Goal: Task Accomplishment & Management: Use online tool/utility

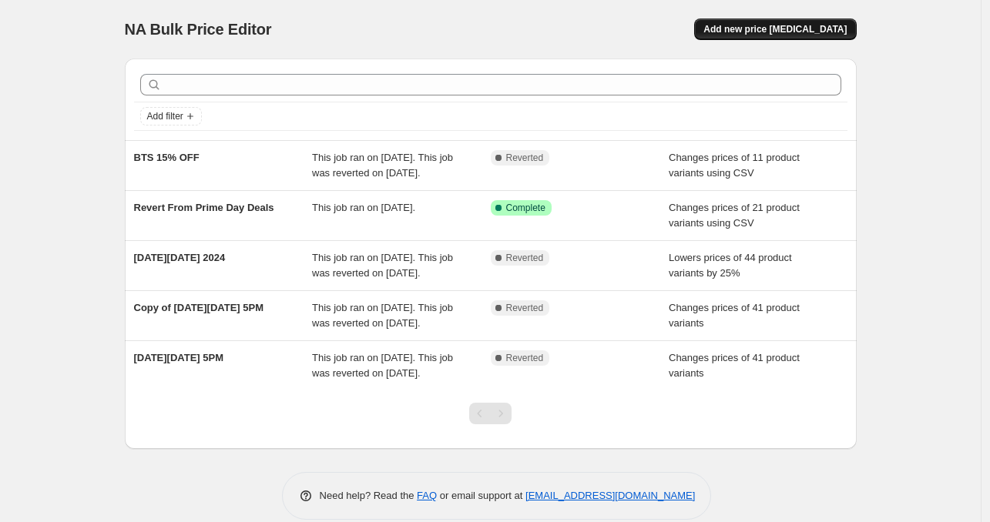
click at [771, 25] on span "Add new price [MEDICAL_DATA]" at bounding box center [775, 29] width 143 height 12
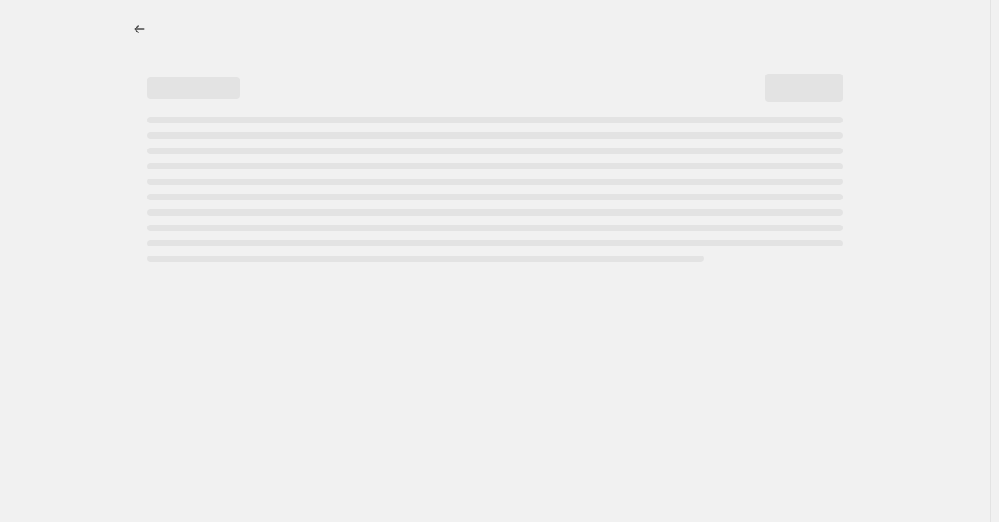
select select "percentage"
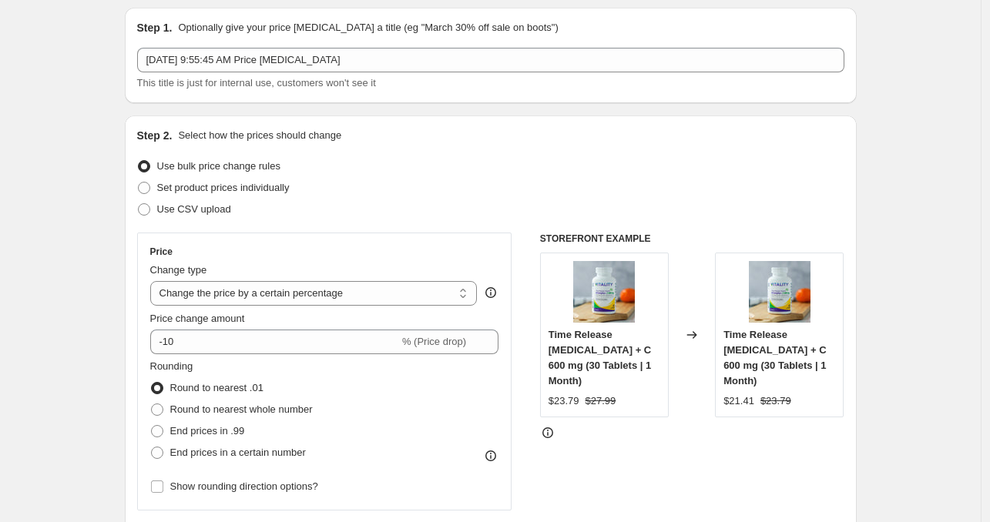
scroll to position [77, 0]
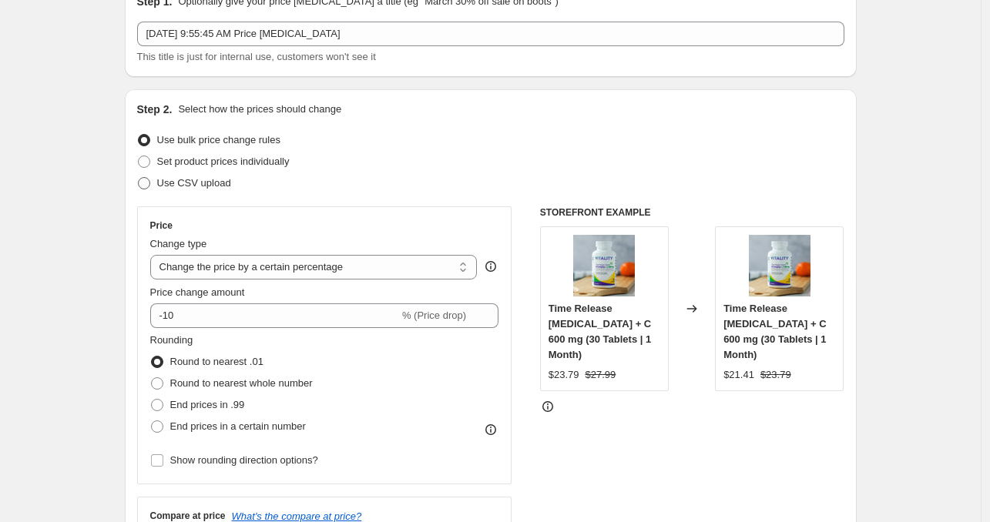
click at [213, 184] on span "Use CSV upload" at bounding box center [194, 183] width 74 height 12
click at [139, 178] on input "Use CSV upload" at bounding box center [138, 177] width 1 height 1
radio input "true"
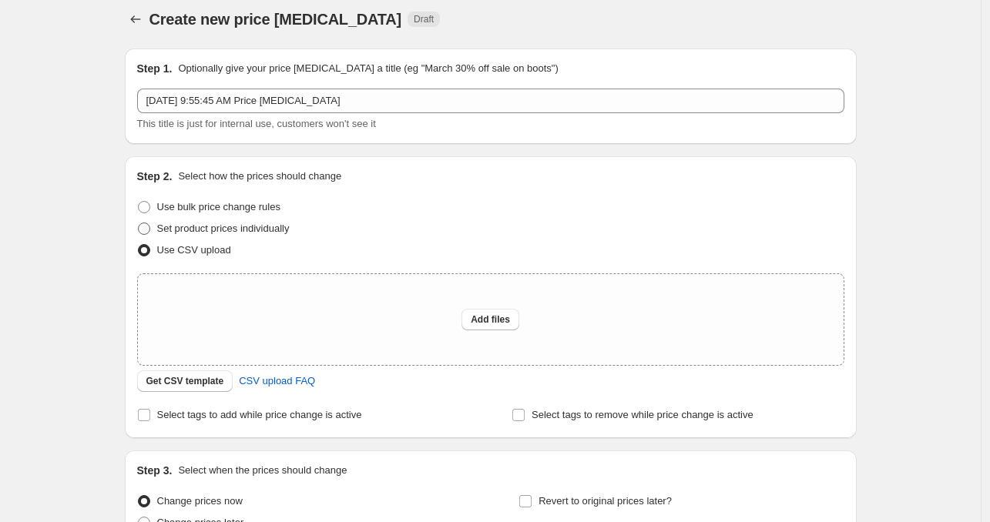
click at [257, 227] on span "Set product prices individually" at bounding box center [223, 229] width 133 height 12
click at [139, 223] on input "Set product prices individually" at bounding box center [138, 223] width 1 height 1
radio input "true"
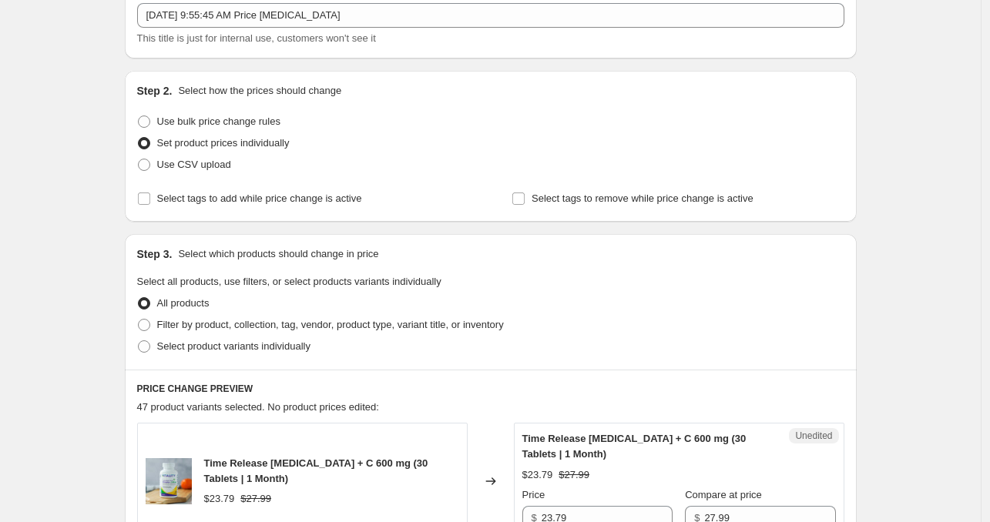
scroll to position [0, 0]
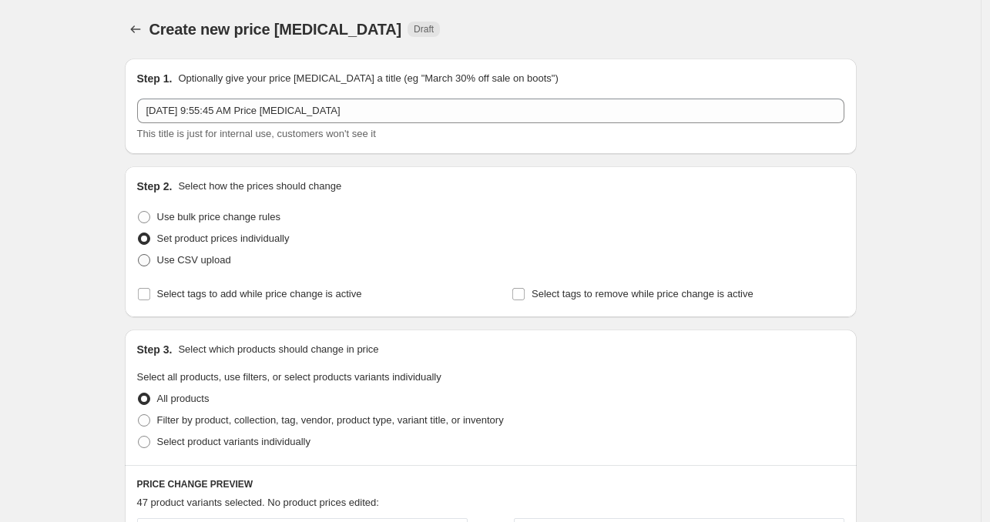
click at [209, 263] on span "Use CSV upload" at bounding box center [194, 260] width 74 height 12
click at [139, 255] on input "Use CSV upload" at bounding box center [138, 254] width 1 height 1
radio input "true"
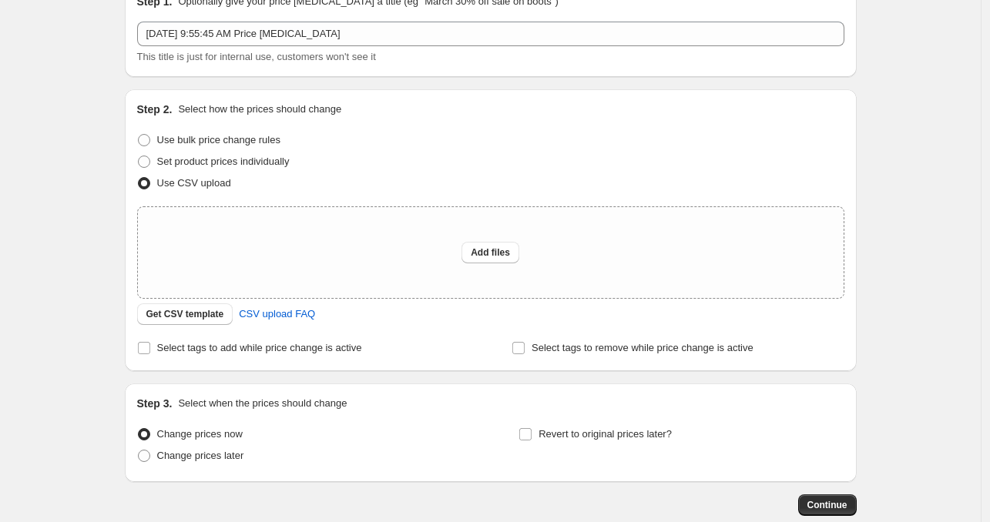
scroll to position [164, 0]
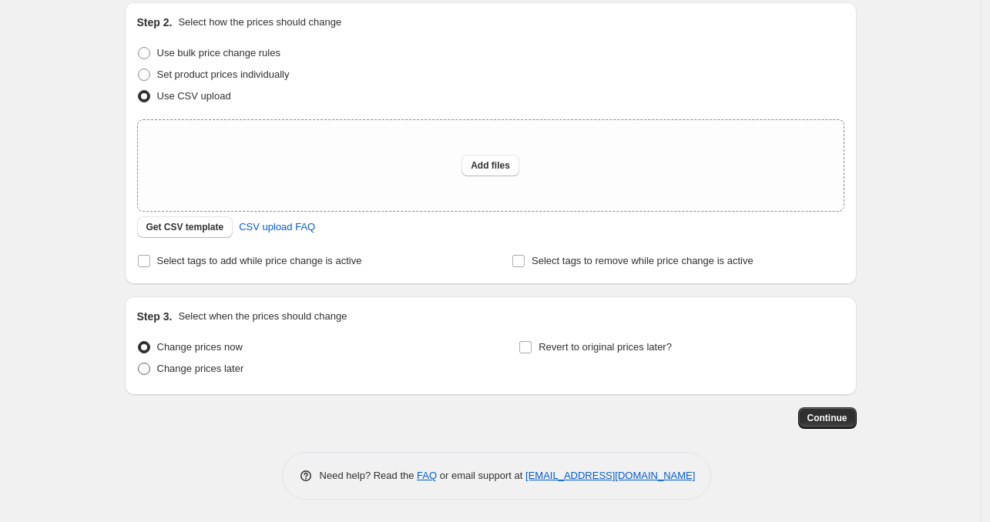
click at [213, 368] on span "Change prices later" at bounding box center [200, 369] width 87 height 12
click at [139, 364] on input "Change prices later" at bounding box center [138, 363] width 1 height 1
radio input "true"
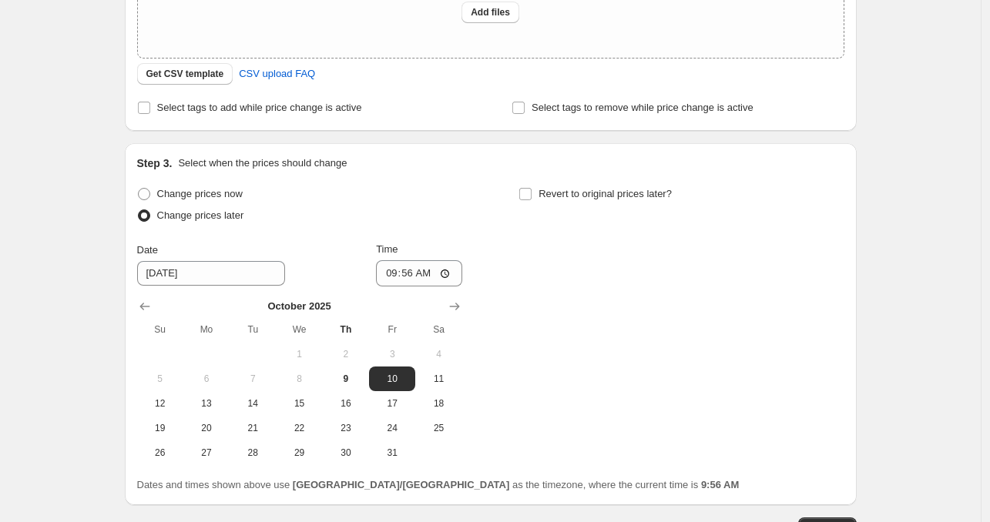
scroll to position [318, 0]
click at [307, 398] on span "15" at bounding box center [299, 403] width 34 height 12
type input "[DATE]"
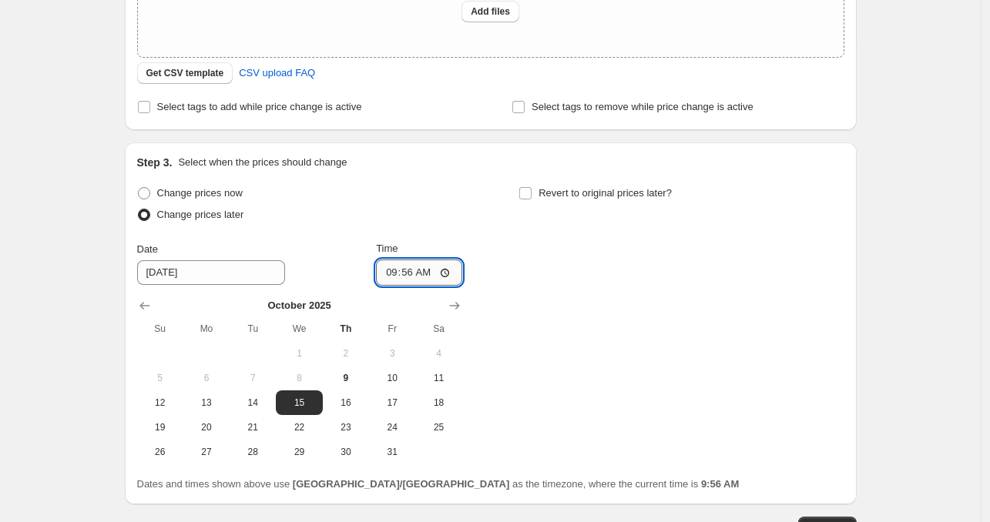
click at [386, 277] on input "09:56" at bounding box center [419, 273] width 86 height 26
type input "23:59"
click at [751, 293] on div "Change prices now Change prices later Date [DATE] Time 23:59 [DATE] Su Mo Tu We…" at bounding box center [490, 324] width 707 height 282
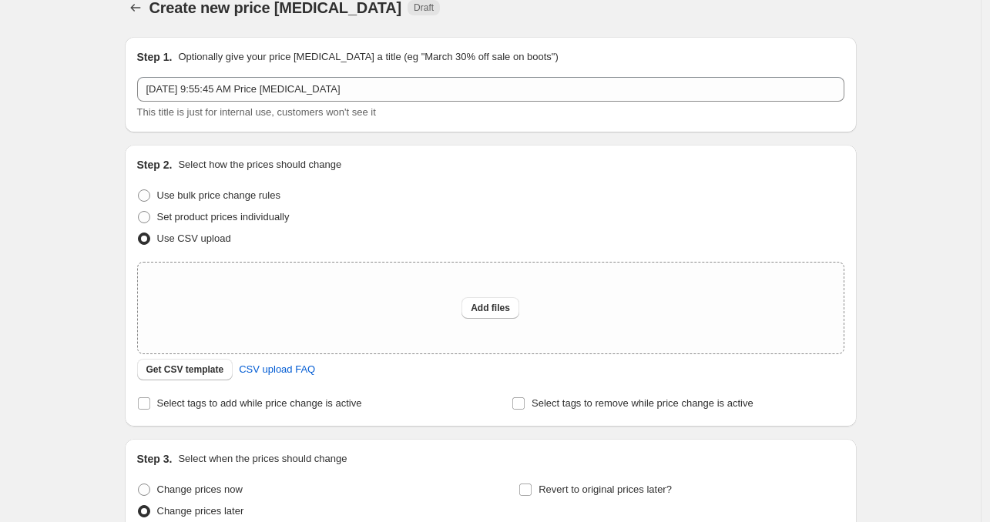
scroll to position [0, 0]
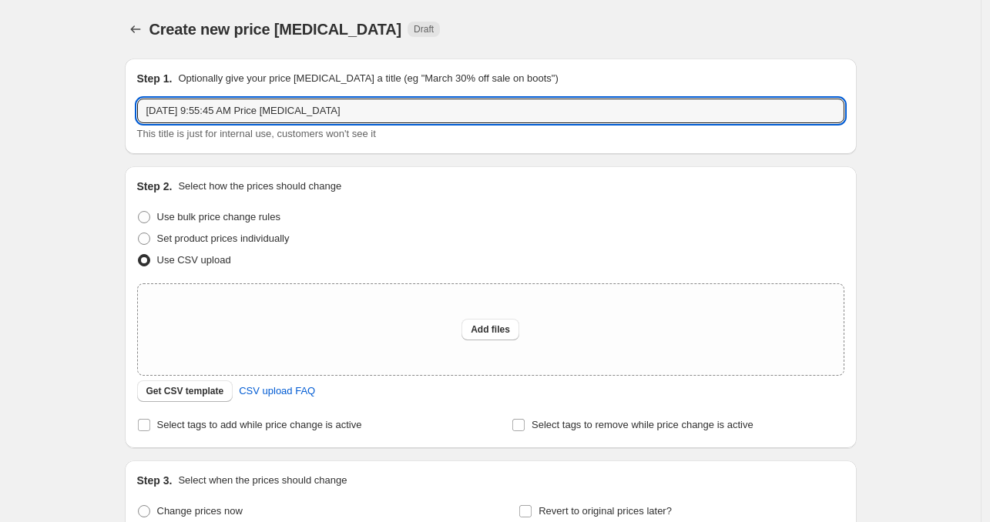
drag, startPoint x: 381, startPoint y: 113, endPoint x: 263, endPoint y: 138, distance: 121.4
click at [263, 138] on div "[DATE] 9:55:45 AM Price [MEDICAL_DATA] This title is just for internal use, cus…" at bounding box center [490, 120] width 707 height 43
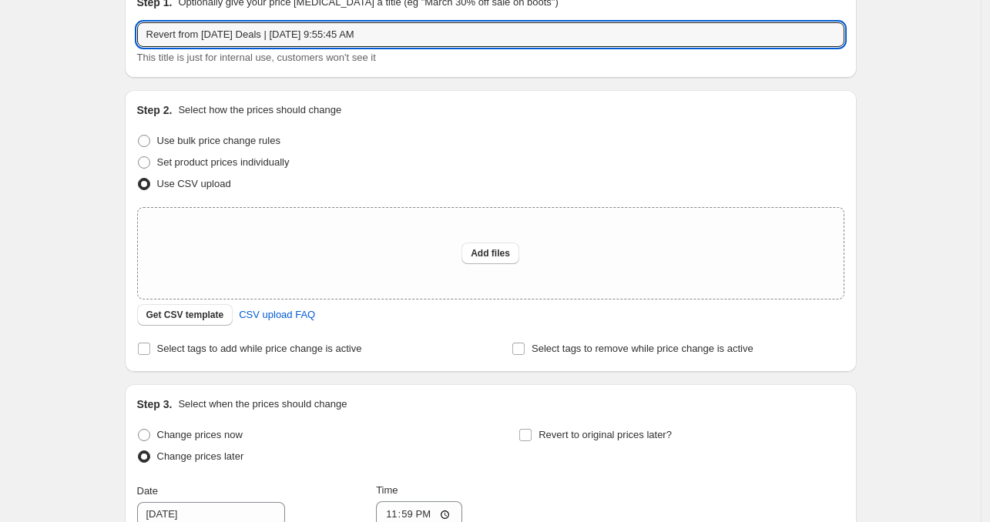
type input "Revert from [DATE] Deals | [DATE] 9:55:45 AM"
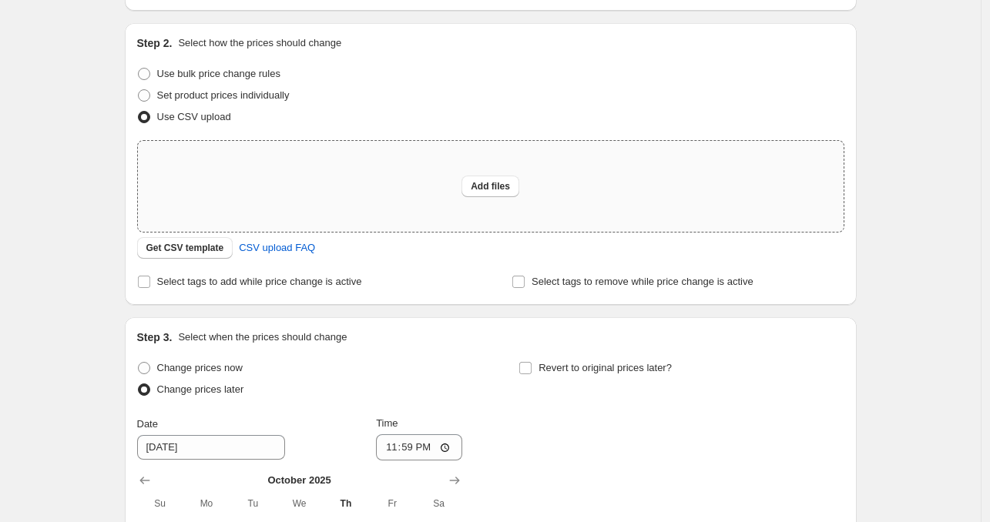
scroll to position [77, 0]
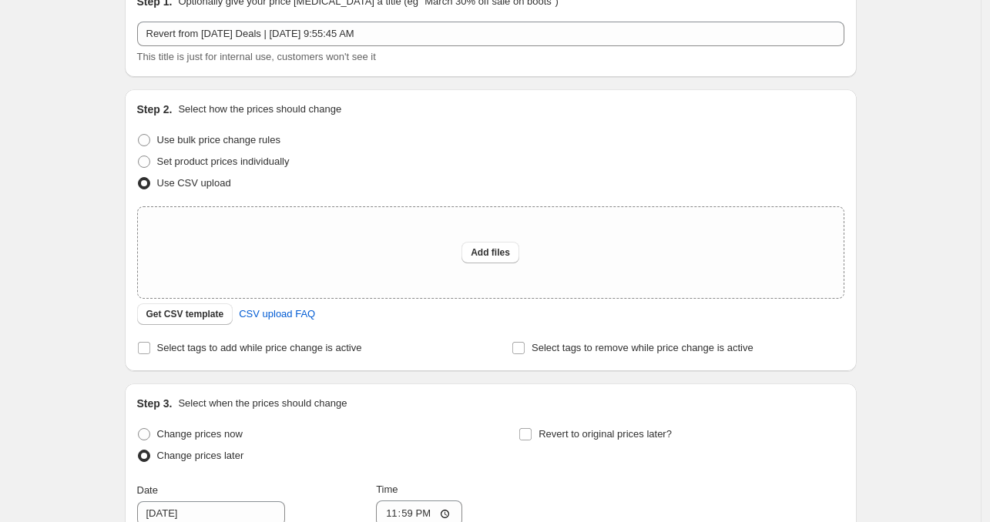
drag, startPoint x: 267, startPoint y: 161, endPoint x: 299, endPoint y: 246, distance: 90.5
click at [267, 161] on span "Set product prices individually" at bounding box center [223, 162] width 133 height 12
click at [139, 156] on input "Set product prices individually" at bounding box center [138, 156] width 1 height 1
radio input "true"
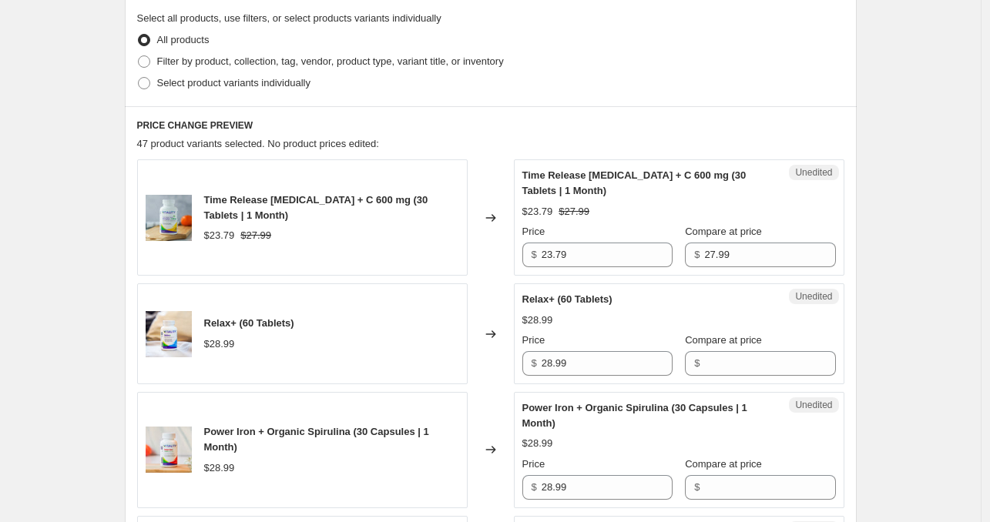
scroll to position [385, 0]
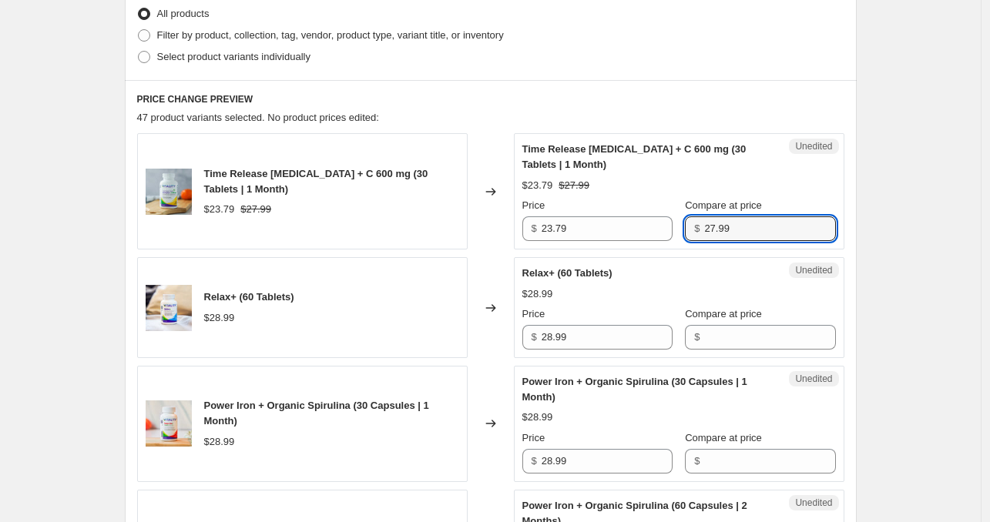
drag, startPoint x: 702, startPoint y: 233, endPoint x: 496, endPoint y: 246, distance: 206.2
click at [496, 246] on div "Time Release [MEDICAL_DATA] + C 600 mg (30 Tablets | 1 Month) $23.79 $27.99 Cha…" at bounding box center [490, 191] width 707 height 116
drag, startPoint x: 589, startPoint y: 227, endPoint x: 434, endPoint y: 243, distance: 155.7
click at [435, 242] on div "Time Release [MEDICAL_DATA] + C 600 mg (30 Tablets | 1 Month) $23.79 $27.99 Cha…" at bounding box center [490, 191] width 707 height 116
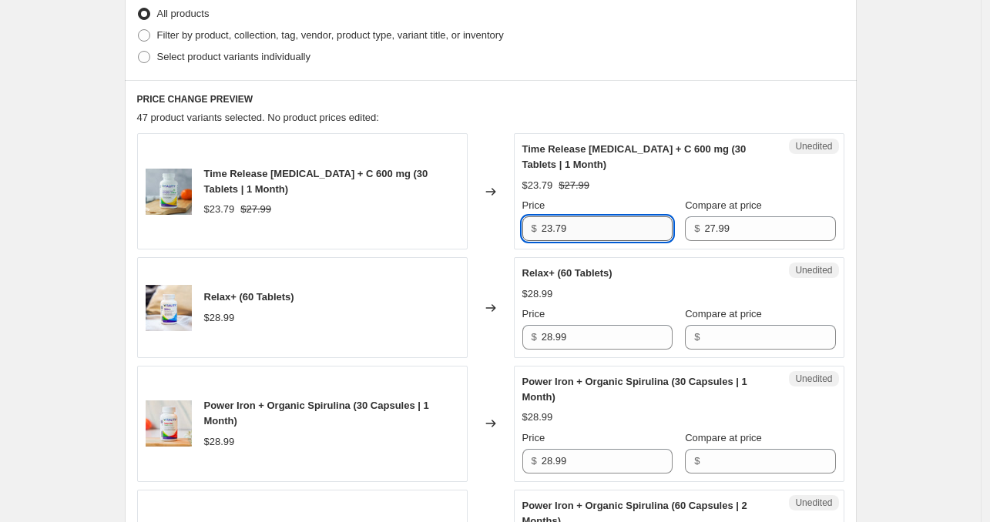
paste input "7.9"
type input "27.99"
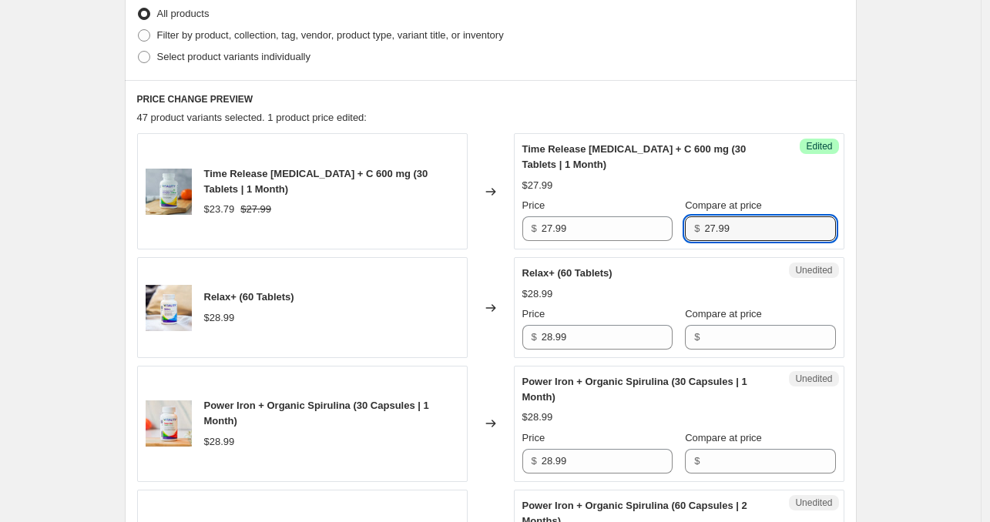
drag, startPoint x: 774, startPoint y: 224, endPoint x: 519, endPoint y: 254, distance: 257.5
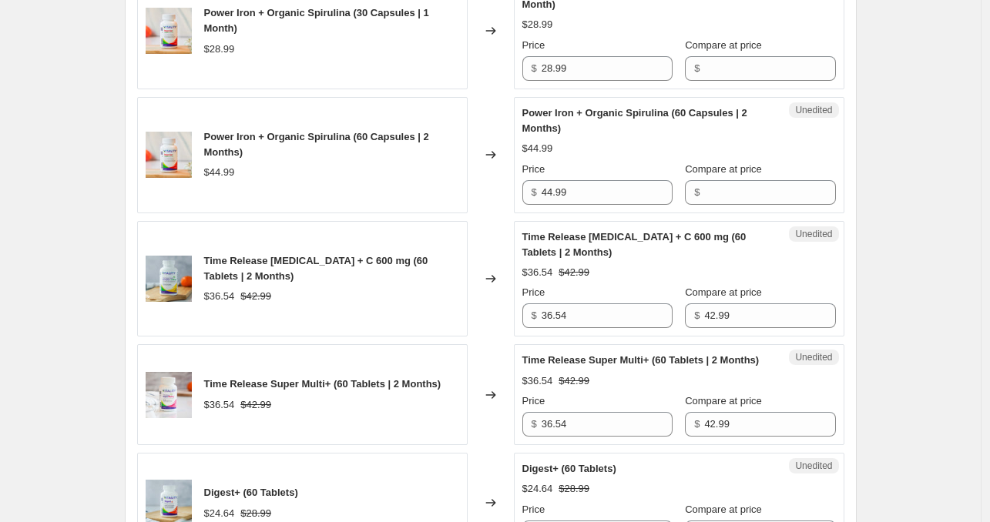
scroll to position [848, 0]
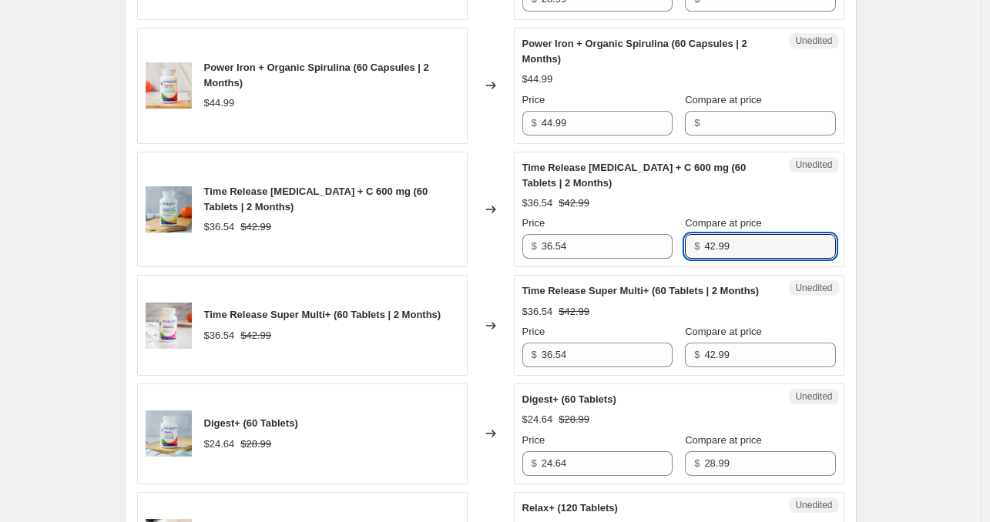
drag, startPoint x: 750, startPoint y: 249, endPoint x: 619, endPoint y: 268, distance: 132.4
drag, startPoint x: 634, startPoint y: 243, endPoint x: 389, endPoint y: 260, distance: 245.6
click at [389, 260] on div "Time Release [MEDICAL_DATA] + C 600 mg (60 Tablets | 2 Months) $36.54 $42.99 Ch…" at bounding box center [490, 210] width 707 height 116
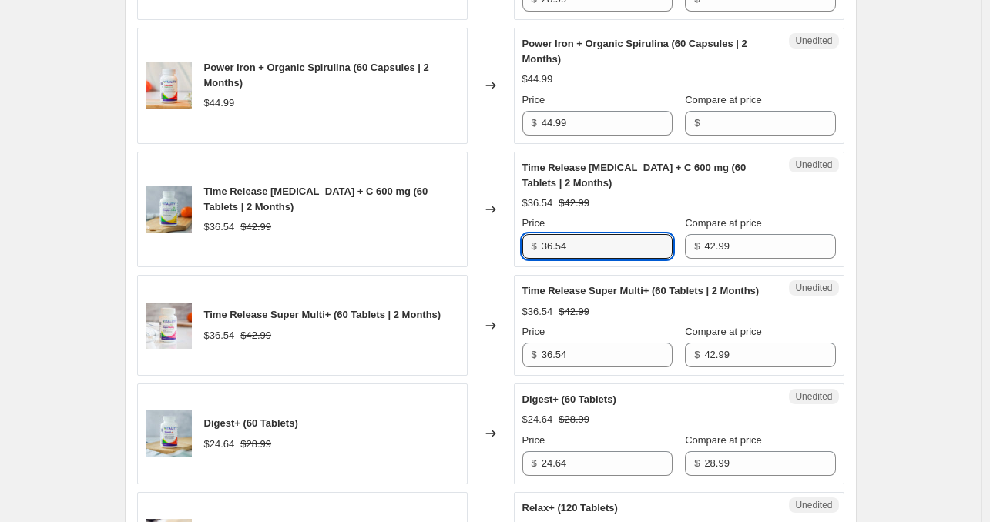
paste input "42.99"
type input "42.99"
drag, startPoint x: 737, startPoint y: 242, endPoint x: 617, endPoint y: 264, distance: 122.1
click at [618, 264] on div "Unedited Time Release [MEDICAL_DATA] + C 600 mg (60 Tablets | 2 Months) $36.54 …" at bounding box center [679, 210] width 331 height 116
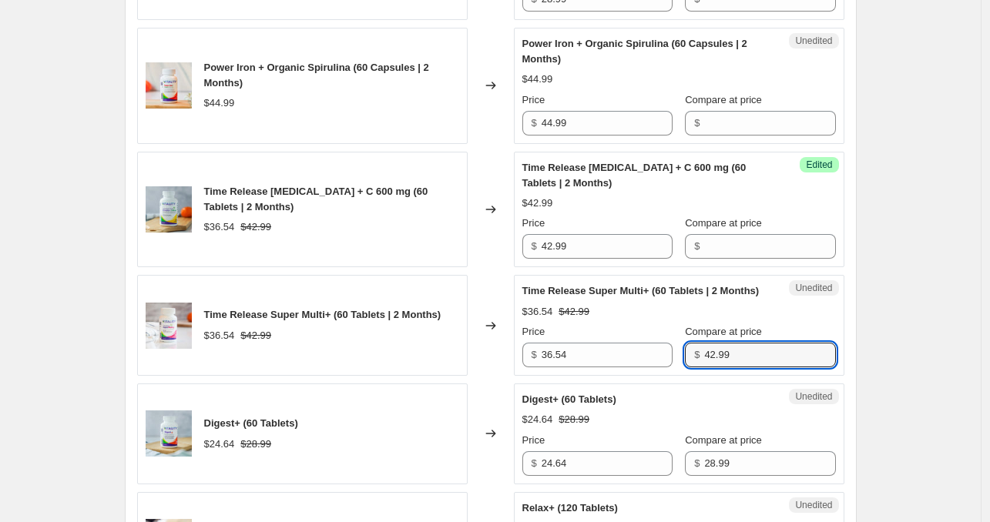
drag, startPoint x: 748, startPoint y: 358, endPoint x: 547, endPoint y: 378, distance: 202.1
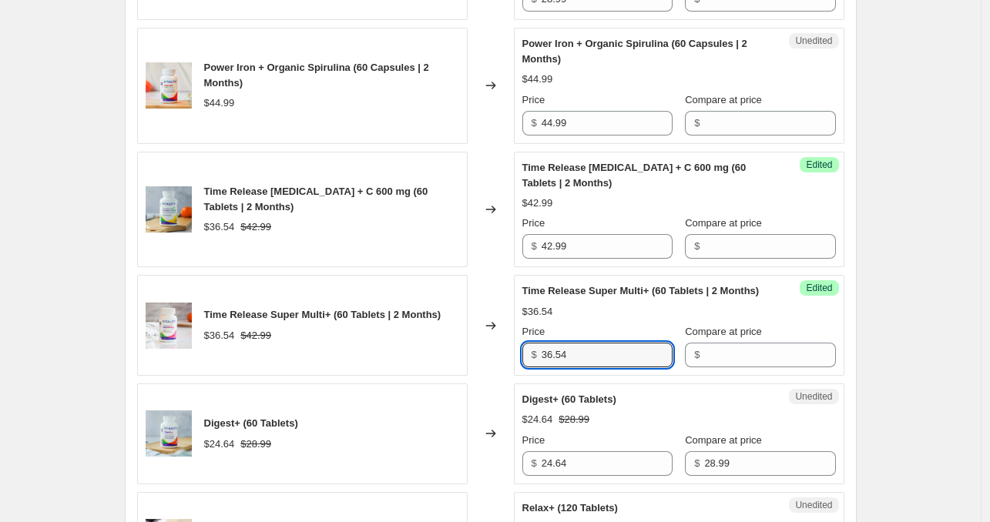
drag, startPoint x: 585, startPoint y: 351, endPoint x: 285, endPoint y: 361, distance: 299.9
click at [285, 361] on div "Time Release Super Multi+ (60 Tablets | 2 Months) $36.54 $42.99 Changed to Succ…" at bounding box center [490, 325] width 707 height 101
paste input "42.99"
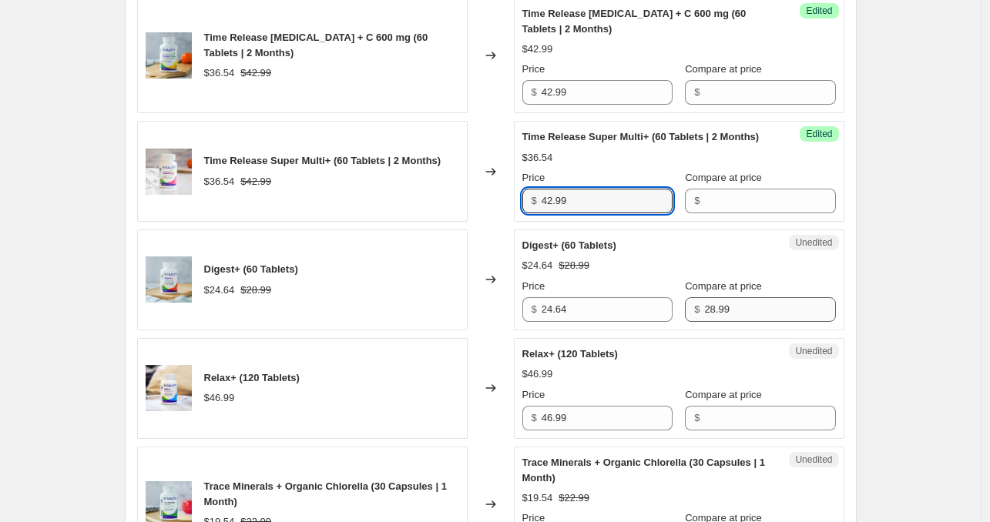
type input "42.99"
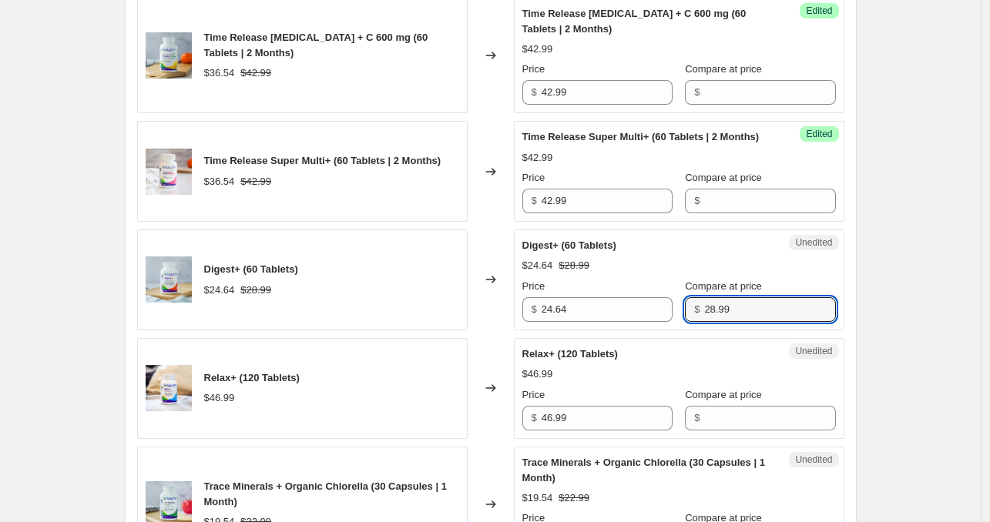
drag, startPoint x: 751, startPoint y: 304, endPoint x: 453, endPoint y: 326, distance: 299.1
click at [456, 326] on div "Digest+ (60 Tablets) $24.64 $28.99 Changed to Unedited Digest+ (60 Tablets) $24…" at bounding box center [490, 280] width 707 height 101
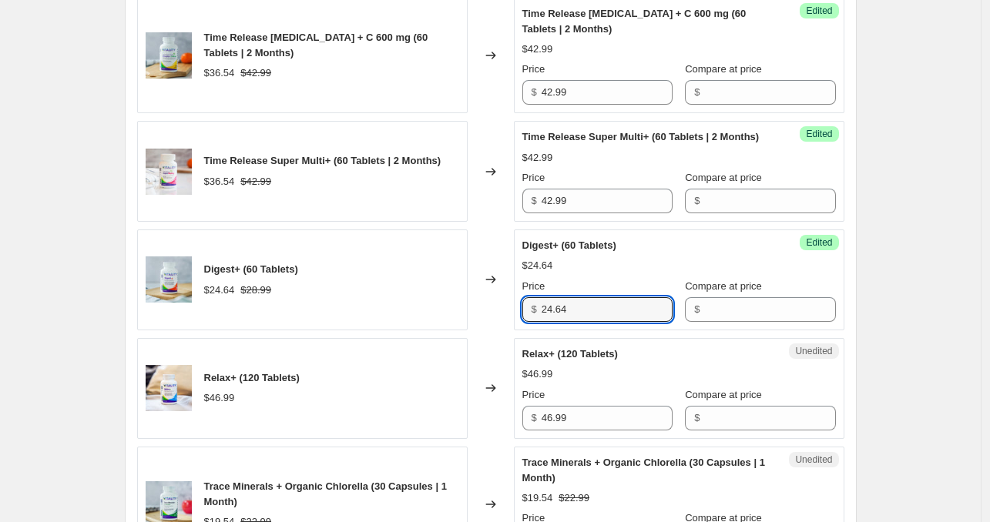
drag, startPoint x: 590, startPoint y: 300, endPoint x: 199, endPoint y: 334, distance: 393.0
paste input "8.99"
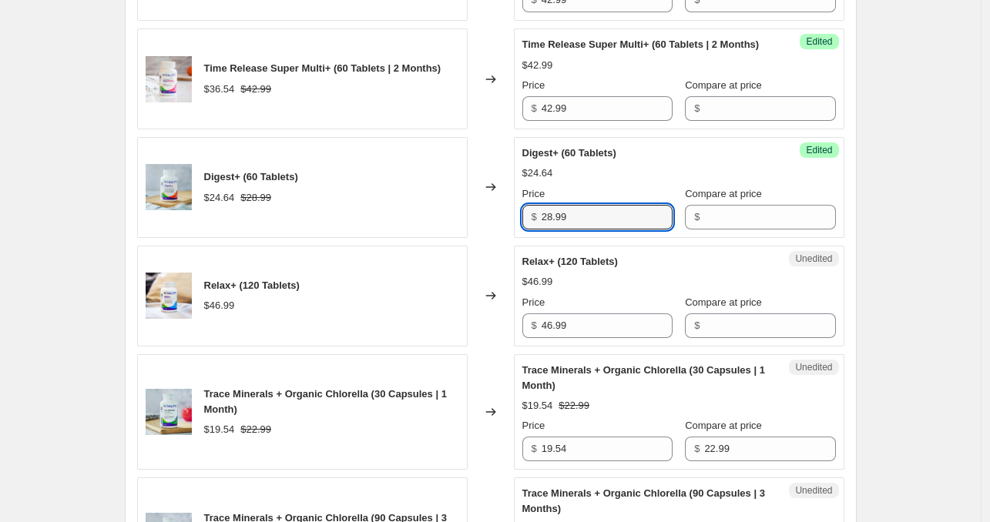
scroll to position [1156, 0]
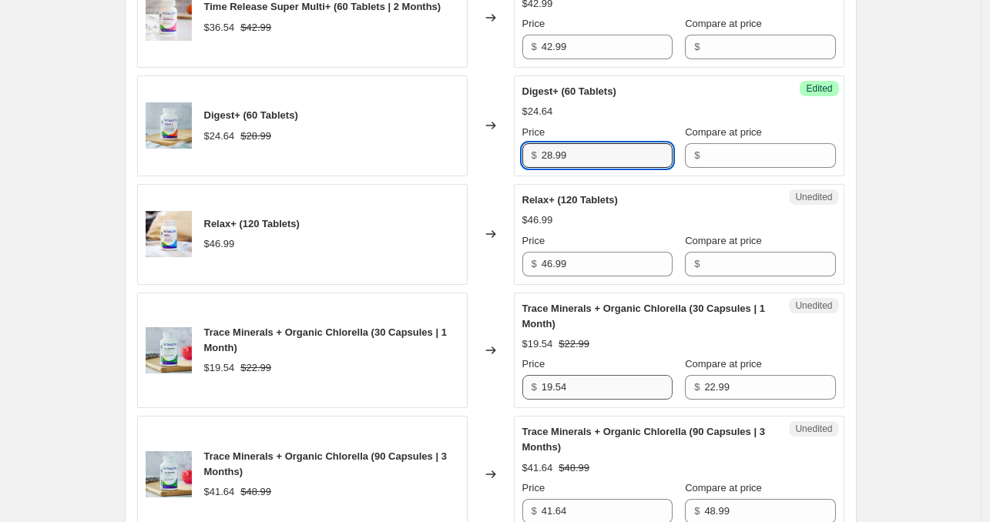
type input "28.99"
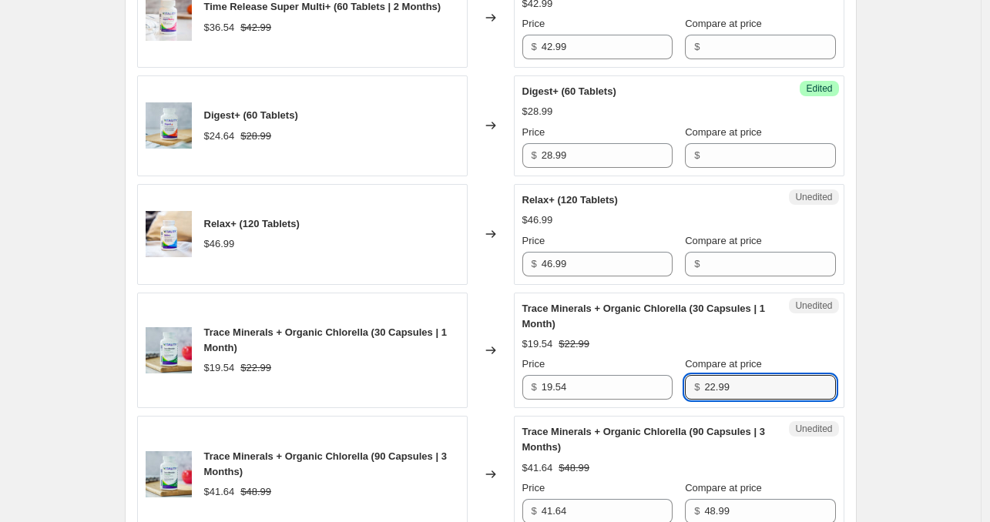
drag, startPoint x: 672, startPoint y: 389, endPoint x: 499, endPoint y: 395, distance: 172.7
click at [499, 394] on div "Trace Minerals + Organic Chlorella (30 Capsules | 1 Month) $19.54 $22.99 Change…" at bounding box center [490, 351] width 707 height 116
drag, startPoint x: 602, startPoint y: 386, endPoint x: 123, endPoint y: 437, distance: 481.2
click at [125, 437] on div "Step 1. Optionally give your price [MEDICAL_DATA] a title (eg "March 30% off sa…" at bounding box center [485, 504] width 744 height 3228
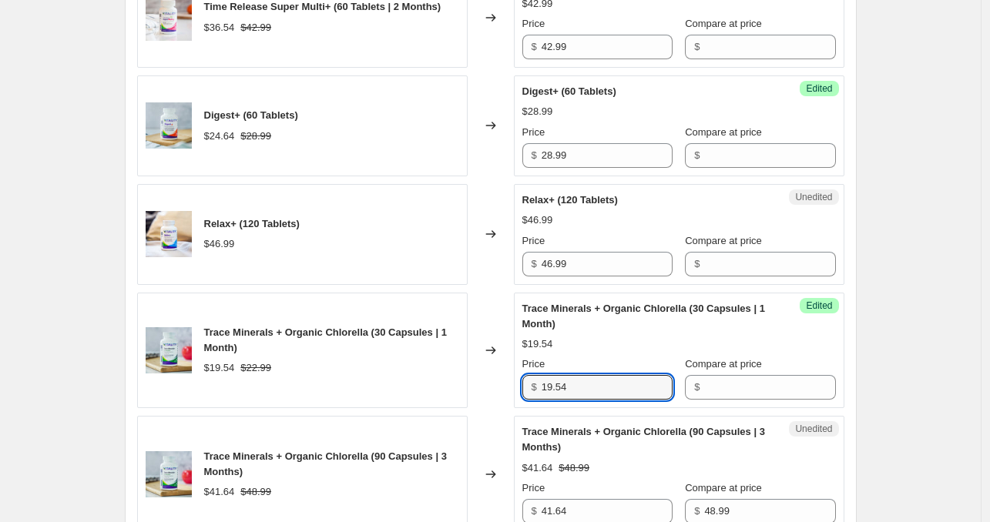
paste input "22.99"
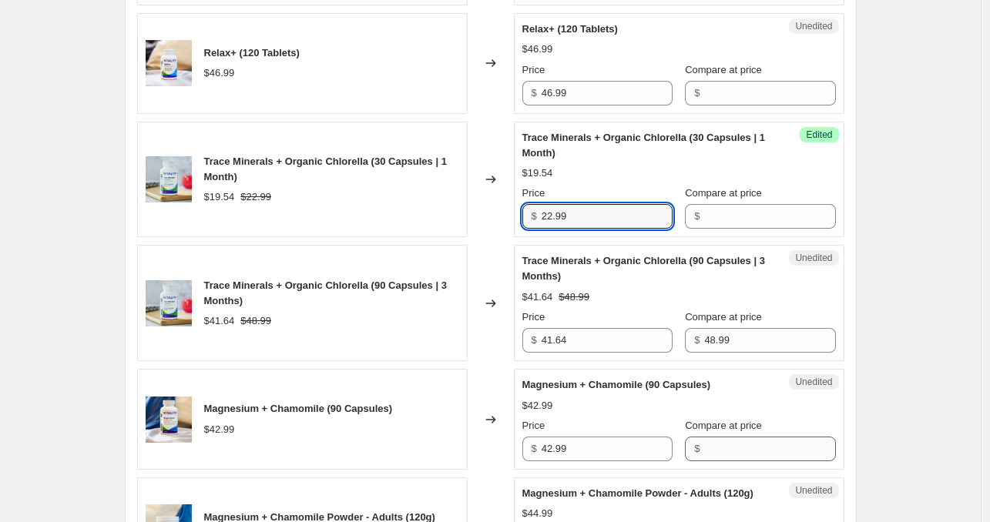
scroll to position [1387, 0]
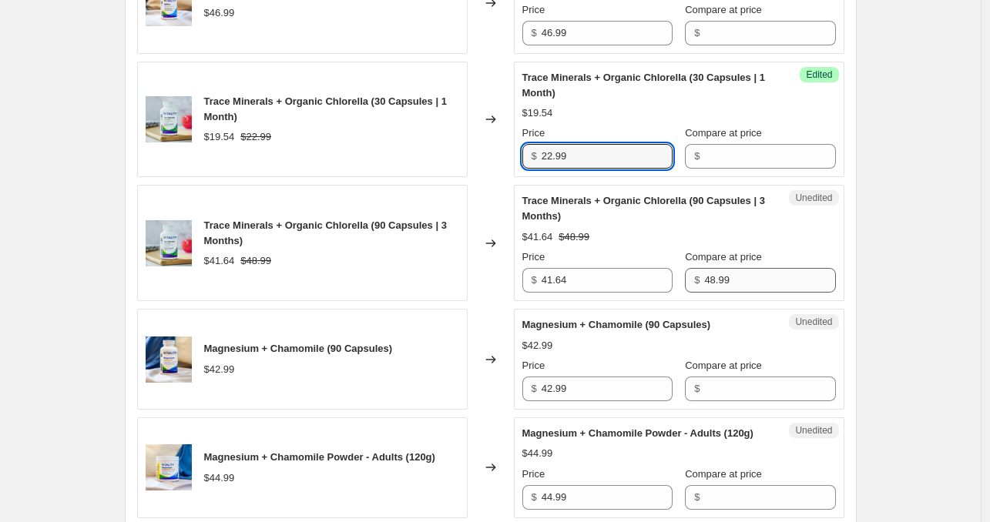
type input "22.99"
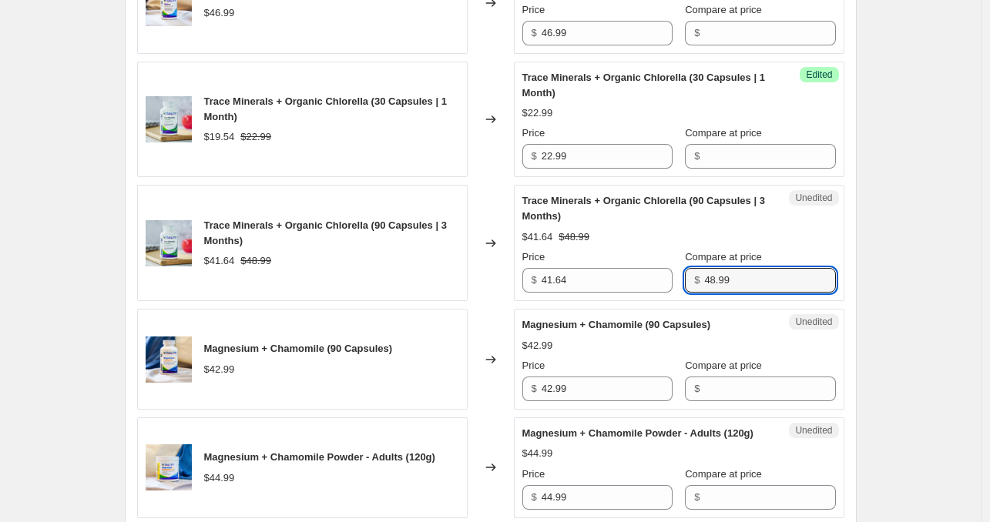
drag, startPoint x: 764, startPoint y: 283, endPoint x: 549, endPoint y: 295, distance: 215.4
click at [550, 295] on div "Unedited Trace Minerals + Organic Chlorella (90 Capsules | 3 Months) $41.64 $48…" at bounding box center [679, 243] width 331 height 116
drag, startPoint x: 128, startPoint y: 298, endPoint x: -56, endPoint y: 304, distance: 184.3
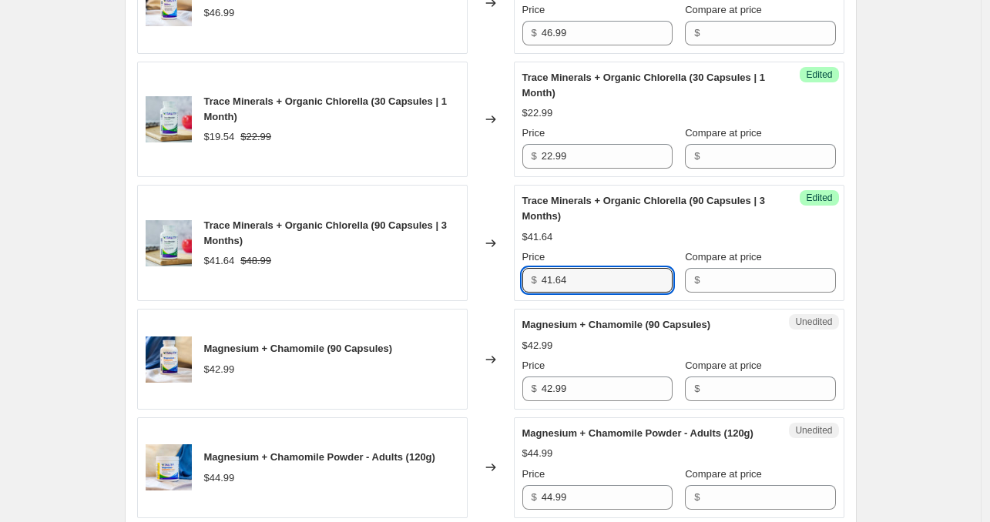
paste input "8.99"
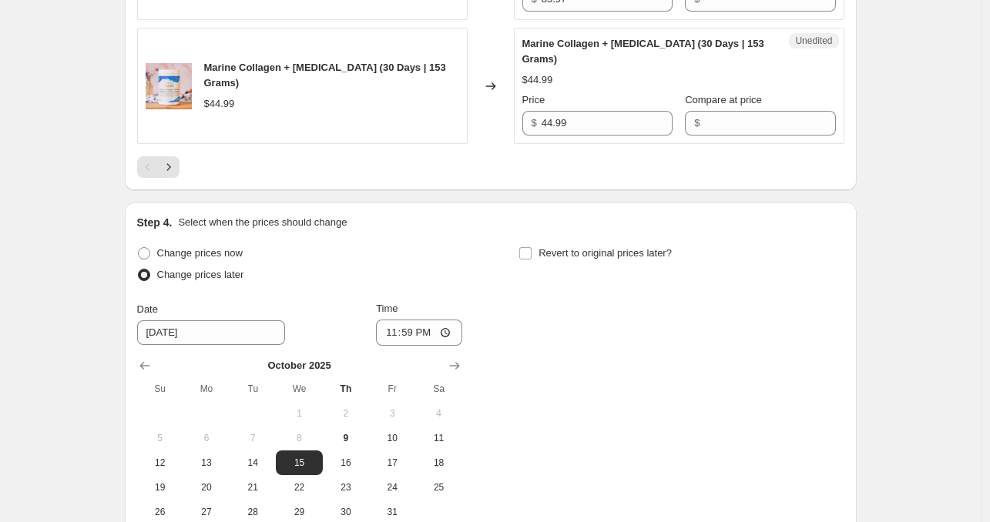
scroll to position [2697, 0]
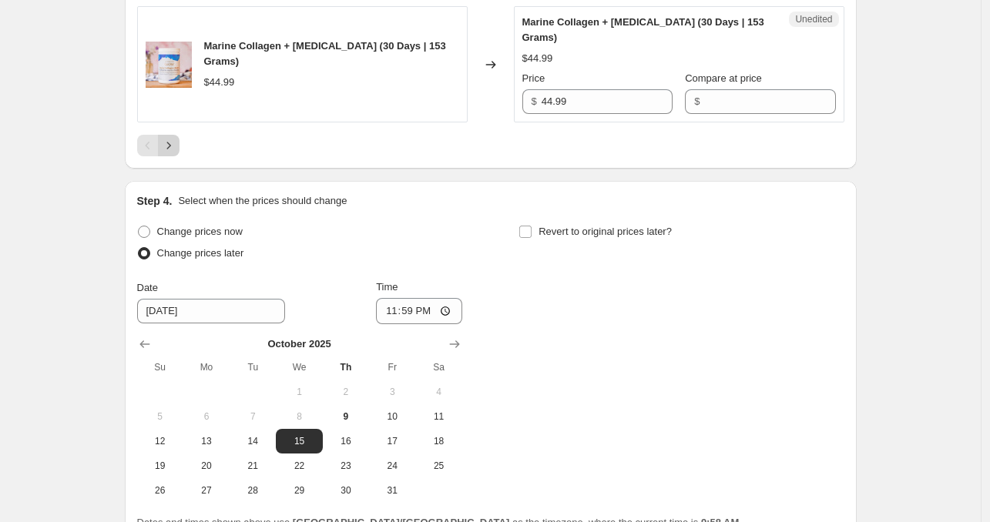
type input "48.99"
click at [163, 141] on button "Next" at bounding box center [169, 146] width 22 height 22
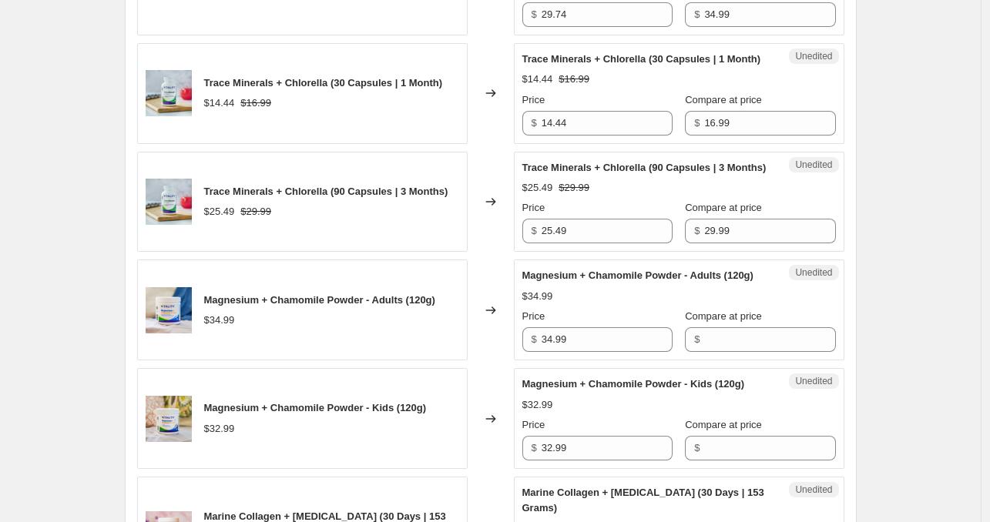
scroll to position [1695, 0]
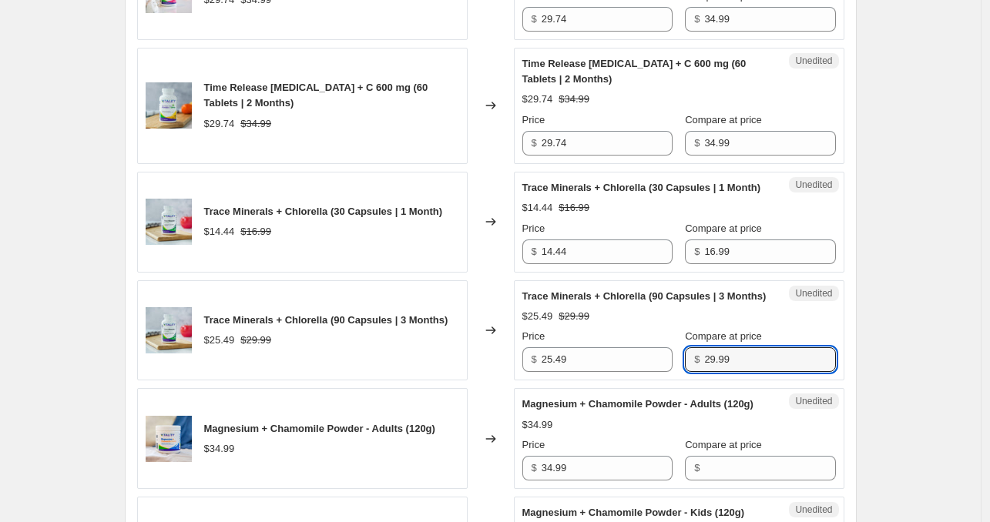
drag, startPoint x: 758, startPoint y: 352, endPoint x: 436, endPoint y: 362, distance: 322.3
click at [436, 362] on div "Trace Minerals + Chlorella (90 Capsules | 3 Months) $25.49 $29.99 Changed to Un…" at bounding box center [490, 331] width 707 height 101
drag, startPoint x: 582, startPoint y: 349, endPoint x: 269, endPoint y: 350, distance: 312.9
click at [274, 350] on div "Trace Minerals + Chlorella (90 Capsules | 3 Months) $25.49 $29.99 Changed to Un…" at bounding box center [490, 331] width 707 height 101
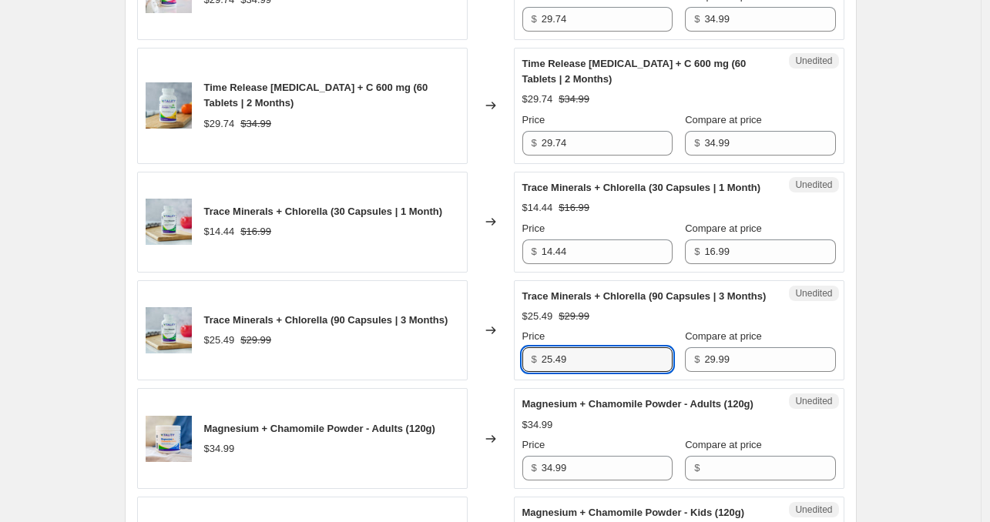
paste input "9.9"
type input "29.99"
drag, startPoint x: 751, startPoint y: 348, endPoint x: 304, endPoint y: 369, distance: 448.2
click at [305, 369] on div "Trace Minerals + Chlorella (90 Capsules | 3 Months) $25.49 $29.99 Changed to Un…" at bounding box center [490, 331] width 707 height 101
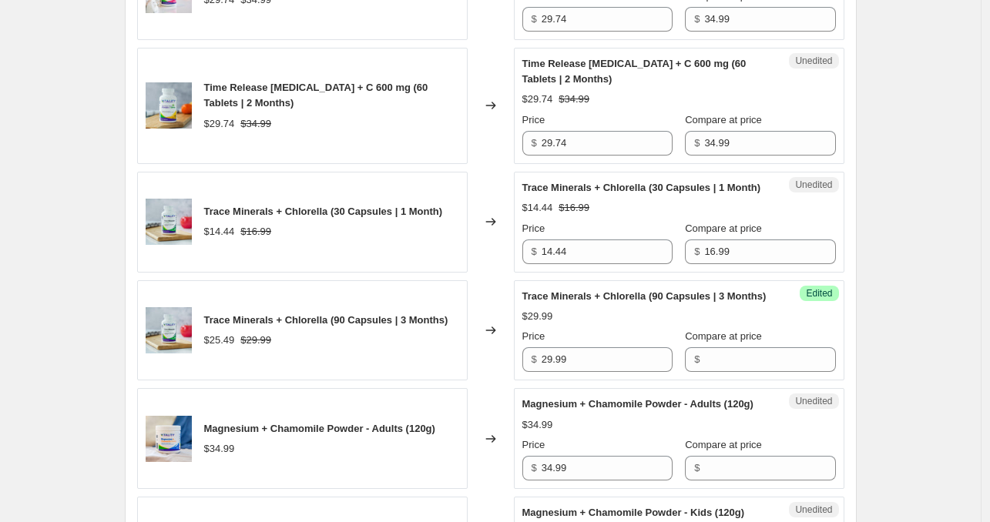
drag, startPoint x: 789, startPoint y: 211, endPoint x: 704, endPoint y: 243, distance: 91.2
click at [661, 242] on div "Price $ 14.44 Compare at price $ 16.99" at bounding box center [679, 242] width 314 height 43
drag, startPoint x: 737, startPoint y: 243, endPoint x: 499, endPoint y: 255, distance: 238.4
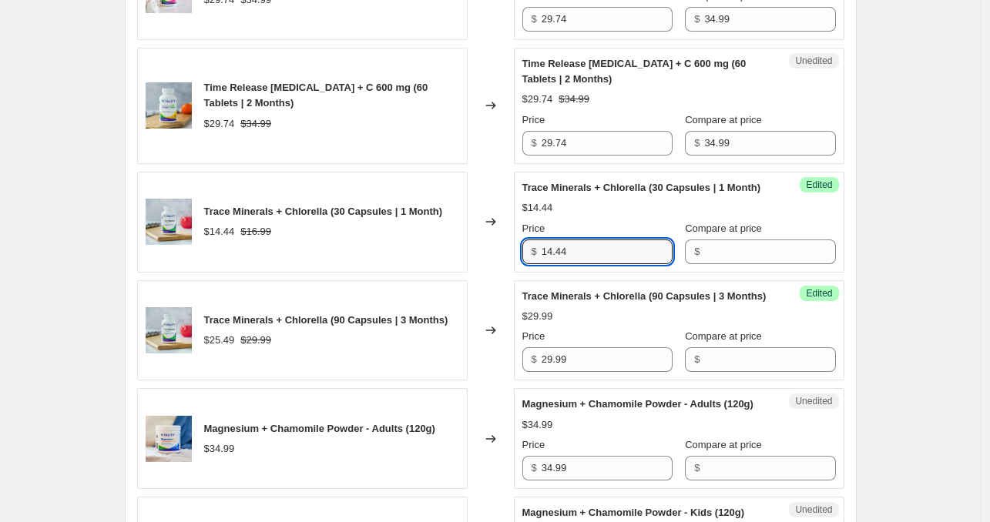
drag, startPoint x: 630, startPoint y: 240, endPoint x: 245, endPoint y: 237, distance: 385.3
click at [238, 237] on div "Trace Minerals + Chlorella (30 Capsules | 1 Month) $14.44 $16.99 Changed to Suc…" at bounding box center [490, 222] width 707 height 101
paste input "6.99"
type input "16.99"
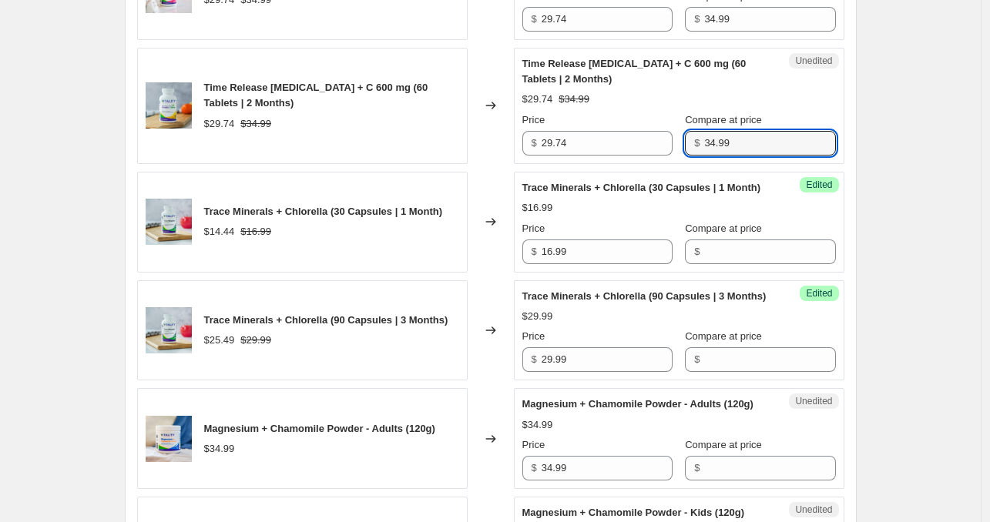
drag, startPoint x: 743, startPoint y: 119, endPoint x: 352, endPoint y: 162, distance: 393.0
drag, startPoint x: 593, startPoint y: 129, endPoint x: 228, endPoint y: 143, distance: 364.8
click at [230, 142] on div "Time Release [MEDICAL_DATA] + C 600 mg (60 Tablets | 2 Months) $29.74 $34.99 Ch…" at bounding box center [490, 106] width 707 height 116
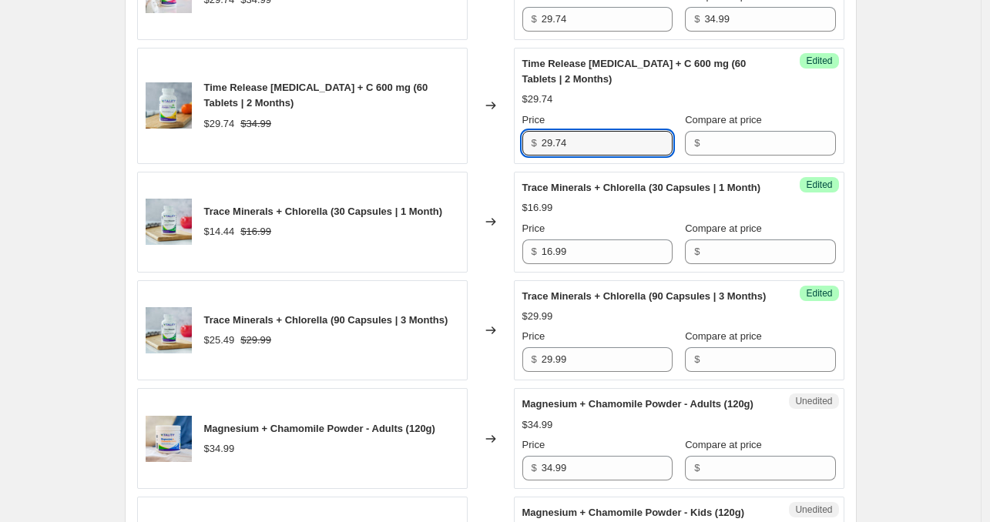
paste input "34.99"
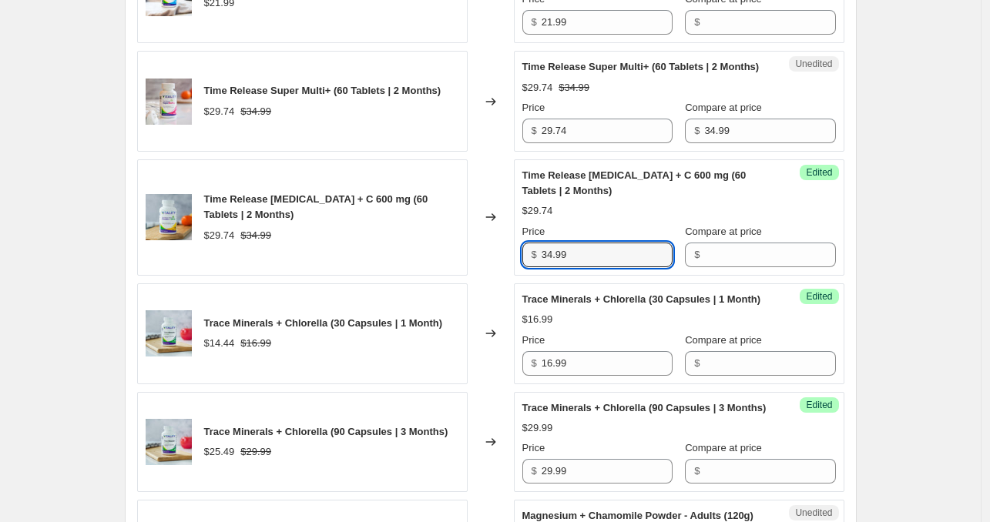
scroll to position [1541, 0]
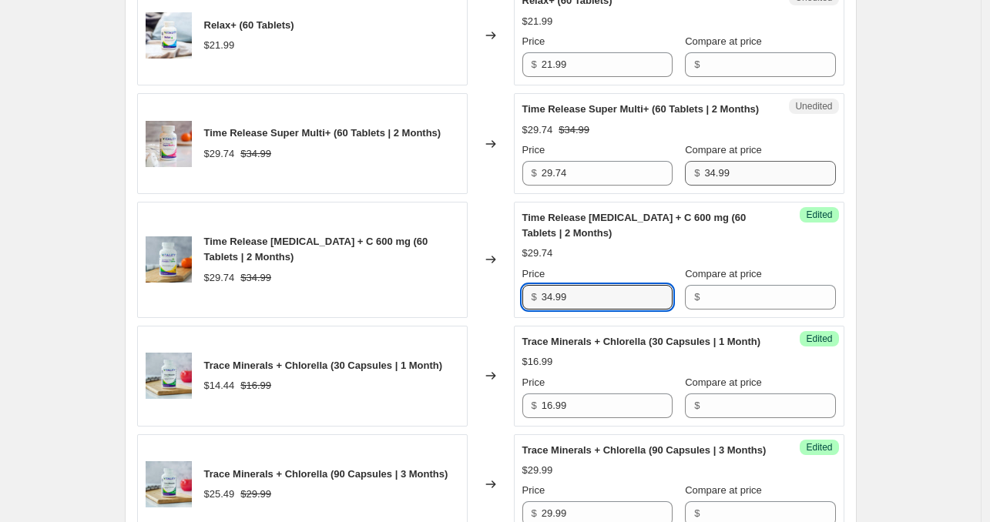
type input "34.99"
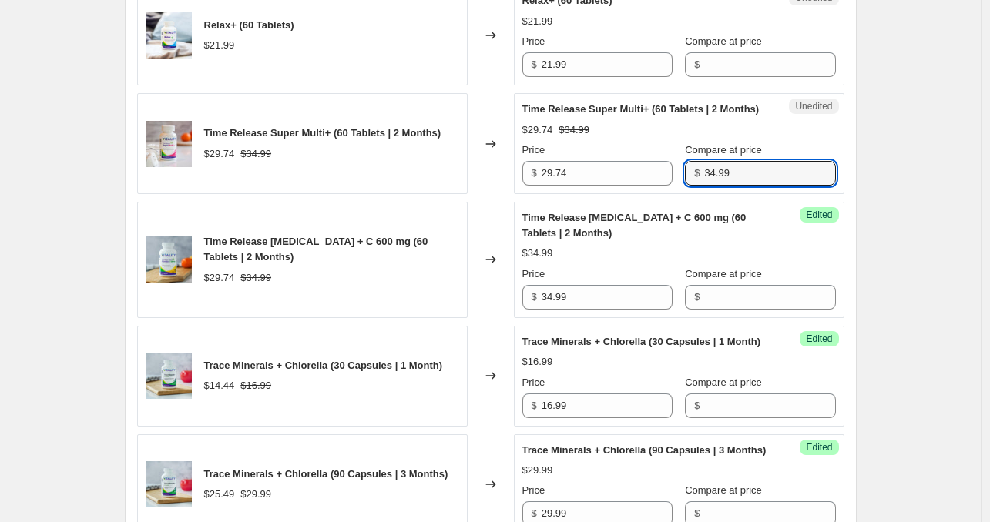
drag, startPoint x: 754, startPoint y: 155, endPoint x: 297, endPoint y: 184, distance: 457.9
click at [297, 184] on div "Marine Collagen + [MEDICAL_DATA] (50 Days | 255 Grams) $68.99 Changed to Unedit…" at bounding box center [490, 96] width 707 height 2239
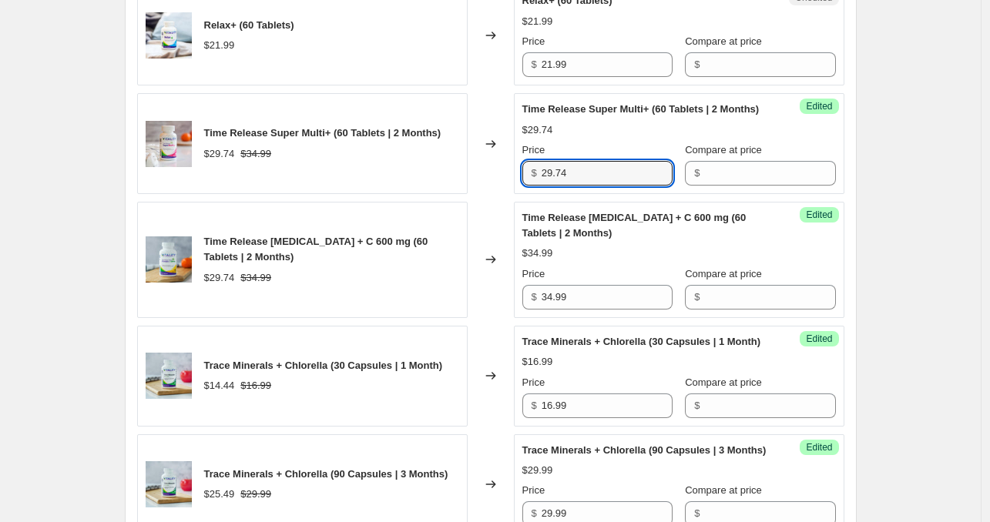
drag, startPoint x: 488, startPoint y: 153, endPoint x: 101, endPoint y: 183, distance: 388.0
click at [101, 183] on div "Create new price [MEDICAL_DATA]. This page is ready Create new price [MEDICAL_D…" at bounding box center [490, 112] width 981 height 3307
paste input "34.99"
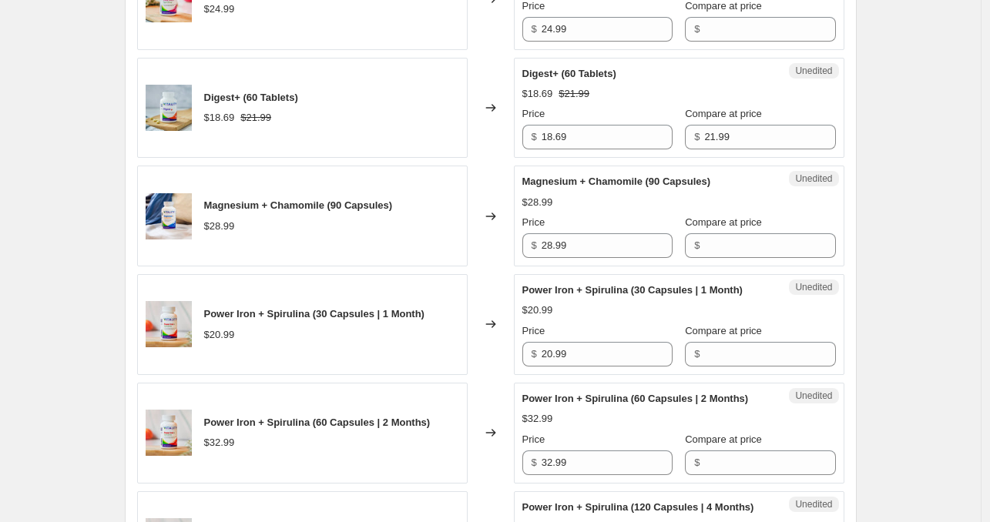
scroll to position [848, 0]
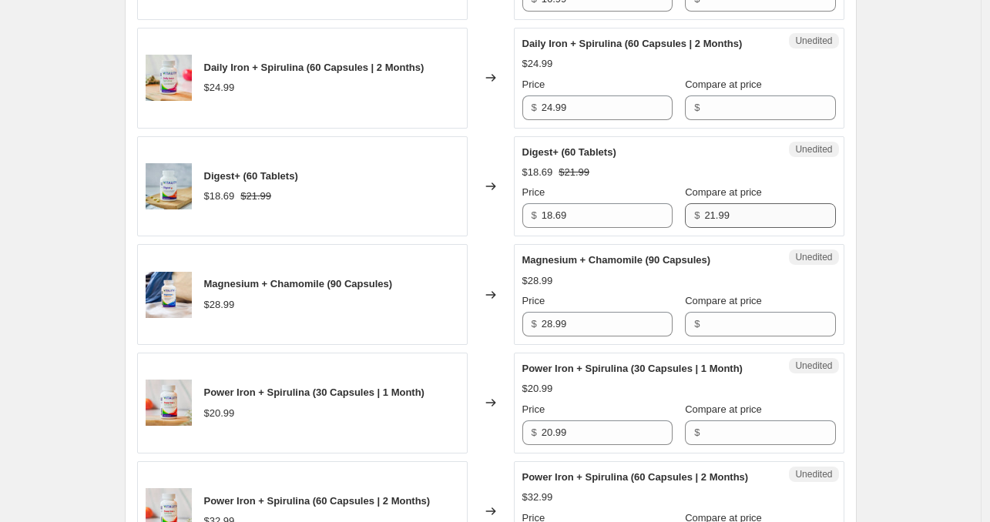
type input "34.99"
drag, startPoint x: 713, startPoint y: 198, endPoint x: 404, endPoint y: 213, distance: 309.4
click at [407, 212] on div "Digest+ (60 Tablets) $18.69 $21.99 Changed to Unedited Digest+ (60 Tablets) $18…" at bounding box center [490, 186] width 707 height 101
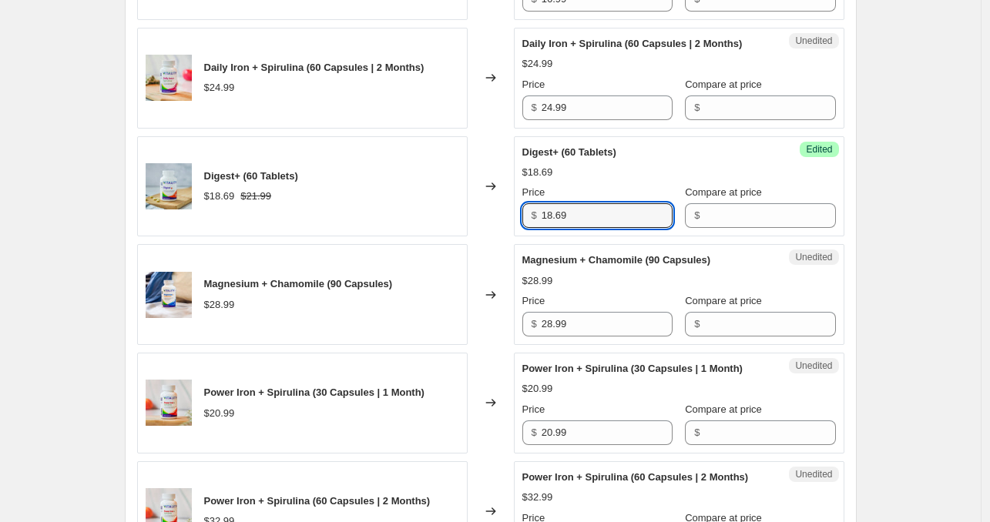
drag, startPoint x: 306, startPoint y: 215, endPoint x: 86, endPoint y: 222, distance: 220.5
paste input "21.9"
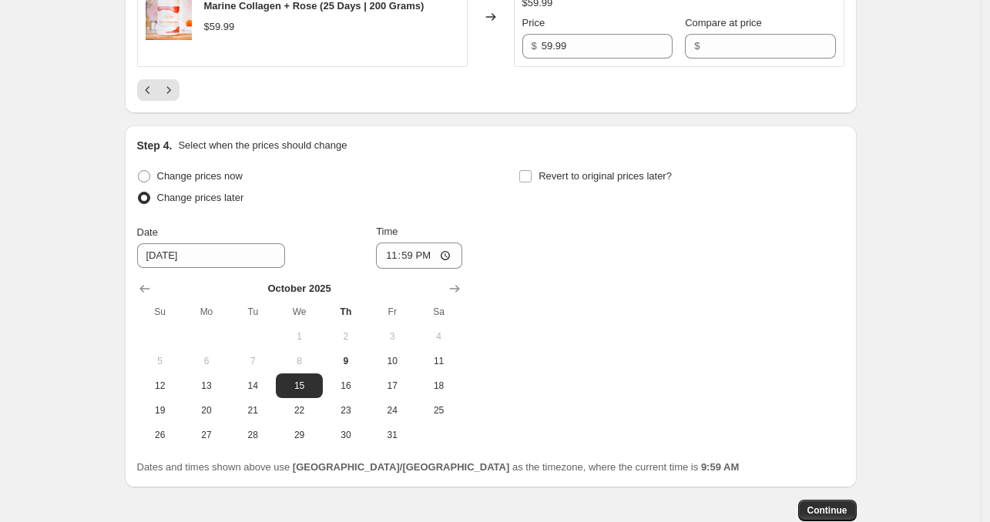
scroll to position [2762, 0]
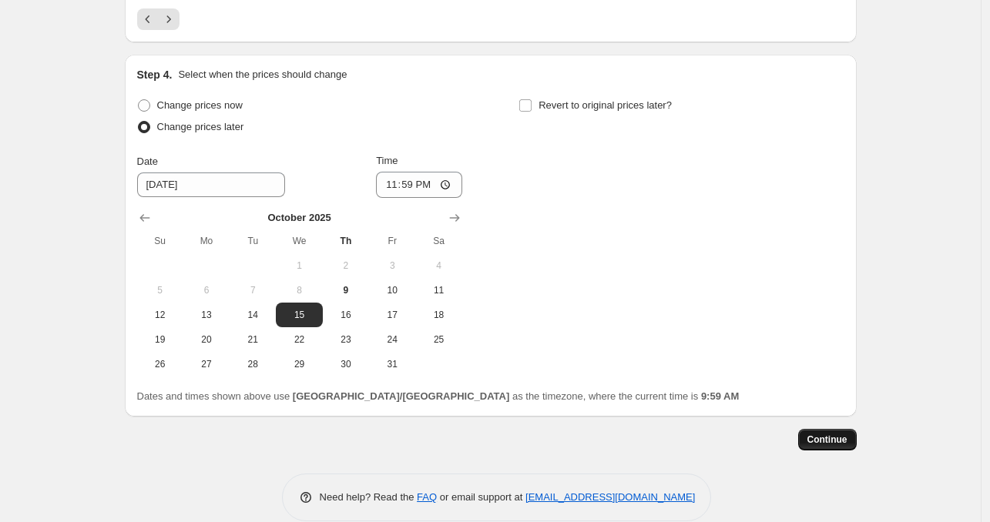
type input "21.99"
click at [857, 429] on button "Continue" at bounding box center [827, 440] width 59 height 22
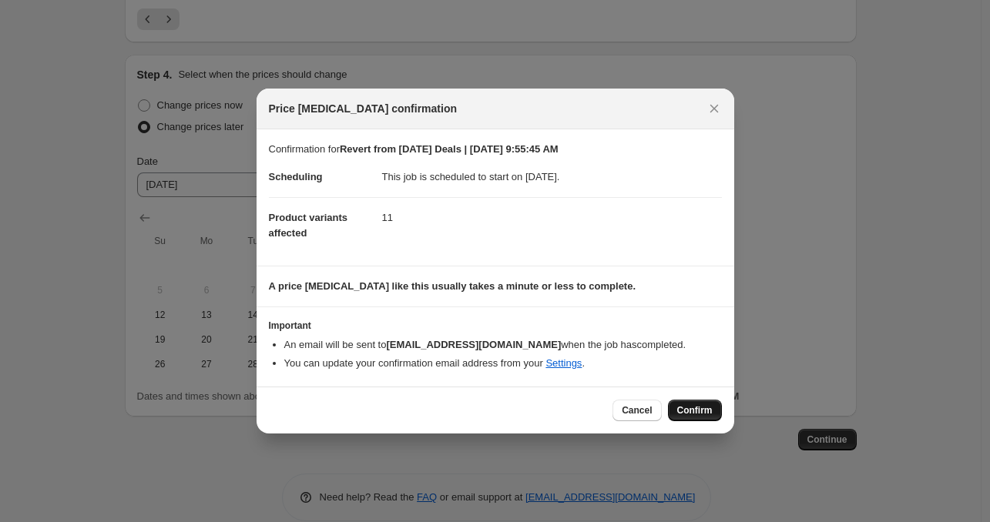
click at [712, 406] on button "Confirm" at bounding box center [695, 411] width 54 height 22
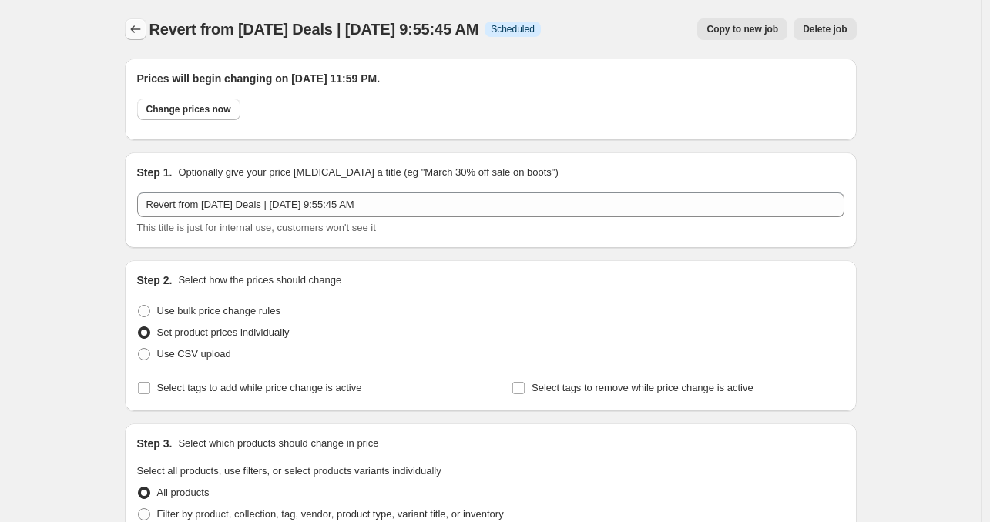
click at [133, 32] on icon "Price change jobs" at bounding box center [135, 29] width 15 height 15
